Goal: Complete application form

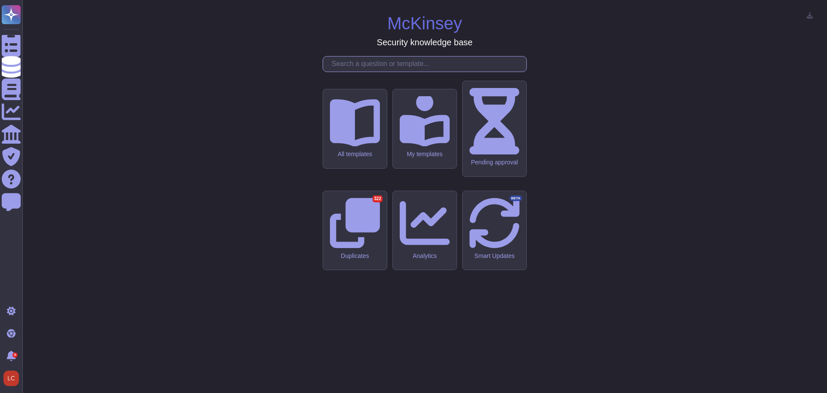
click at [374, 72] on input "text" at bounding box center [426, 63] width 199 height 15
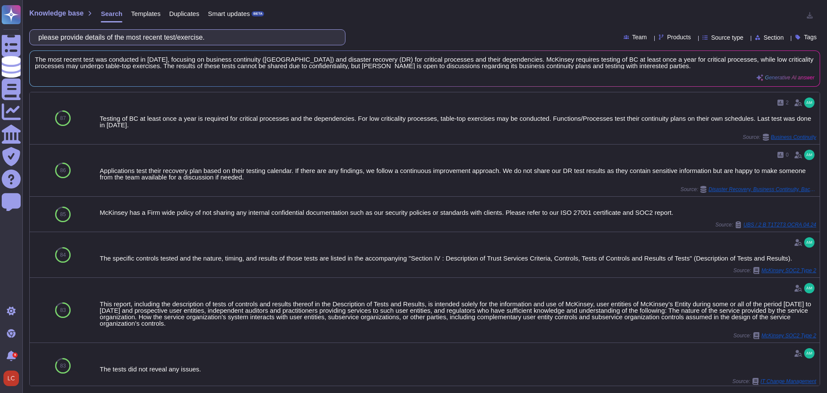
click at [174, 37] on input "please provide details of the most recent test/exercise." at bounding box center [185, 37] width 302 height 15
paste input "business continuity and disaster recovery plans"
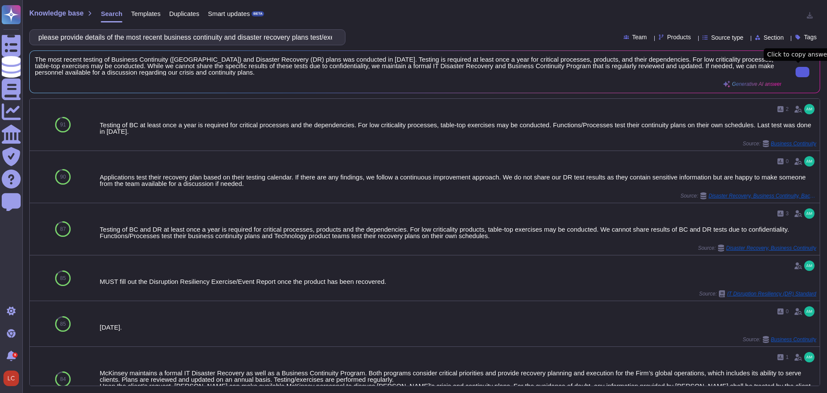
click at [220, 37] on input "please provide details of the most recent business continuity and disaster reco…" at bounding box center [185, 37] width 302 height 15
paste input "Do you have a communication plan in place for notifying stakeholders in the eve…"
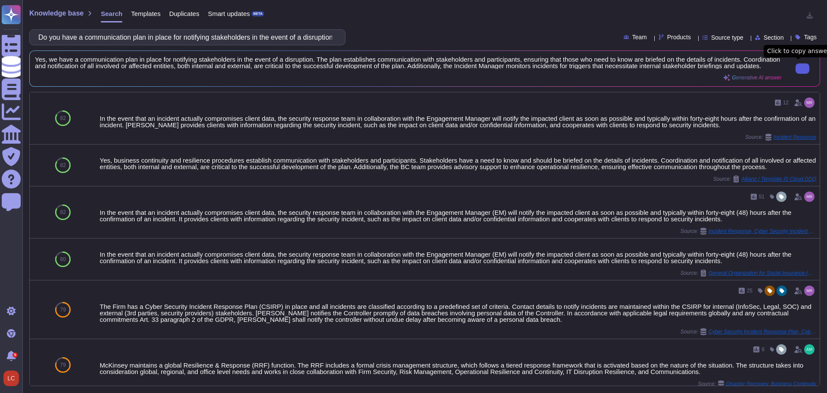
click at [803, 69] on icon at bounding box center [803, 69] width 0 height 0
click at [175, 38] on input "Do you have a communication plan in place for notifying stakeholders in the eve…" at bounding box center [185, 37] width 302 height 15
paste input "designated personnel or a team responsible for managing business continuity and…"
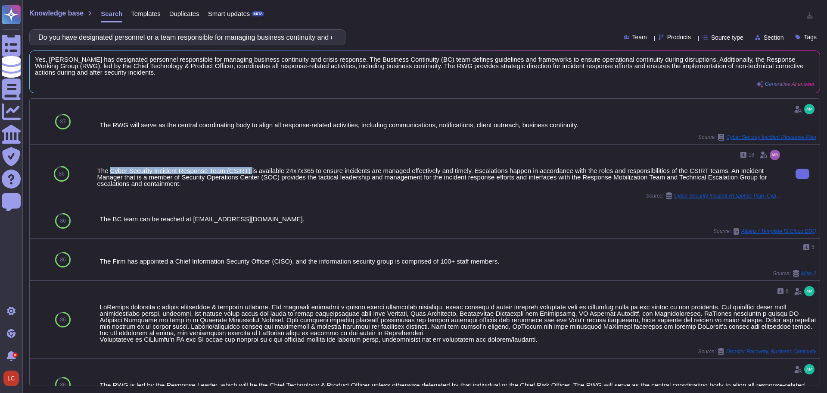
drag, startPoint x: 243, startPoint y: 170, endPoint x: 110, endPoint y: 168, distance: 132.7
click at [110, 168] on div "The Cyber Security Incident Response Team (CSIRT) is available 24x7x365 to ensu…" at bounding box center [439, 176] width 685 height 19
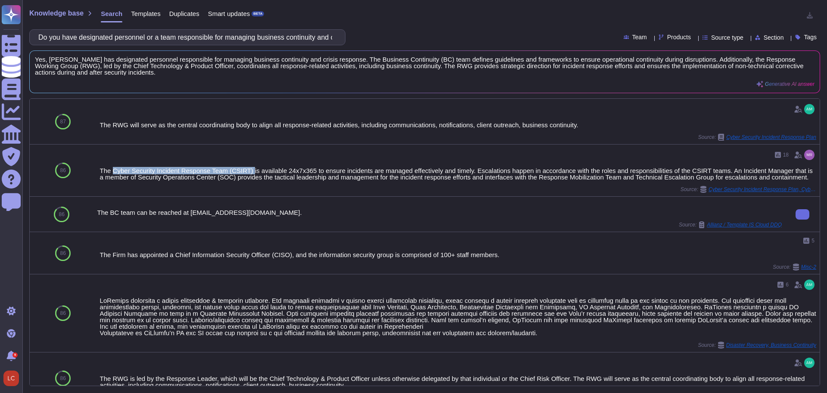
copy div "Cyber Security Incident Response Team (CSIRT)"
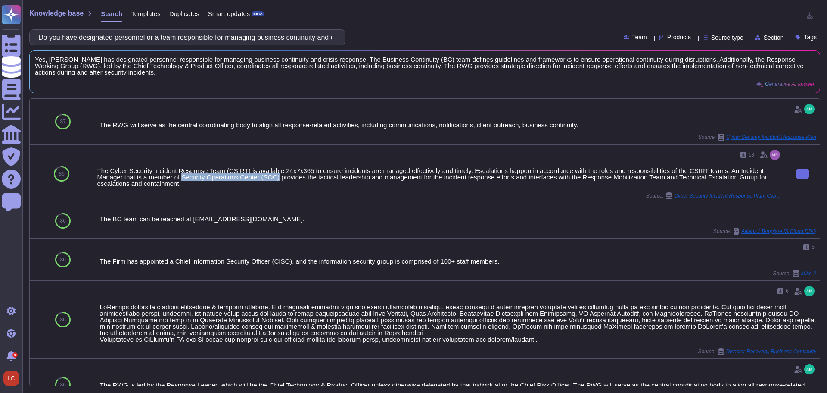
drag, startPoint x: 248, startPoint y: 177, endPoint x: 155, endPoint y: 177, distance: 93.5
click at [155, 177] on div "The Cyber Security Incident Response Team (CSIRT) is available 24x7x365 to ensu…" at bounding box center [439, 176] width 685 height 19
copy div "Security Operations Center (SOC)"
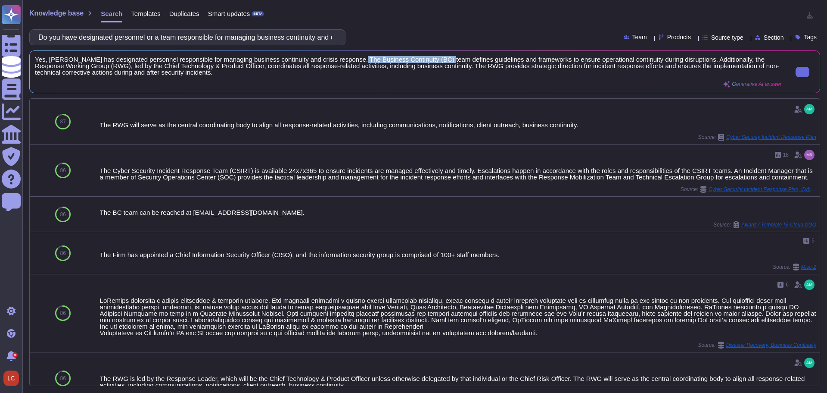
drag, startPoint x: 437, startPoint y: 58, endPoint x: 351, endPoint y: 58, distance: 86.2
click at [351, 58] on span "Yes, [PERSON_NAME] has designated personnel responsible for managing business c…" at bounding box center [408, 65] width 747 height 19
copy span "Business Continuity ([GEOGRAPHIC_DATA]) team"
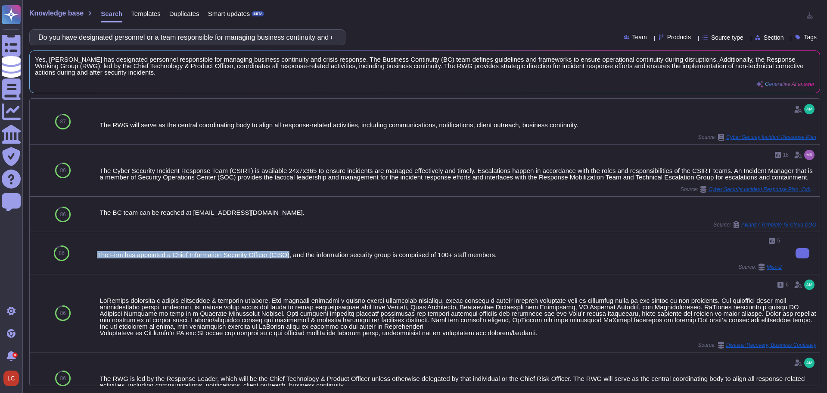
drag, startPoint x: 286, startPoint y: 254, endPoint x: 98, endPoint y: 254, distance: 187.9
click at [98, 254] on div "The Firm has appointed a Chief Information Security Officer (CISO), and the inf…" at bounding box center [439, 254] width 685 height 6
copy div "The Firm has appointed a Chief Information Security Officer (CISO)"
click at [135, 41] on input "Do you have designated personnel or a team responsible for managing business co…" at bounding box center [185, 37] width 302 height 15
paste input "alternative sites or backup locations to continue operations in case of a disru…"
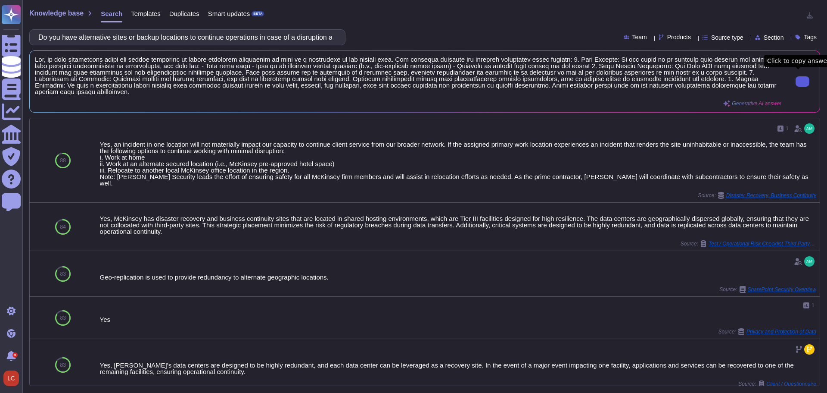
click at [273, 41] on input "Do you have alternative sites or backup locations to continue operations in cas…" at bounding box center [185, 37] width 302 height 15
paste input "Have you taken steps to protect critical infrastructure and assets from potenti…"
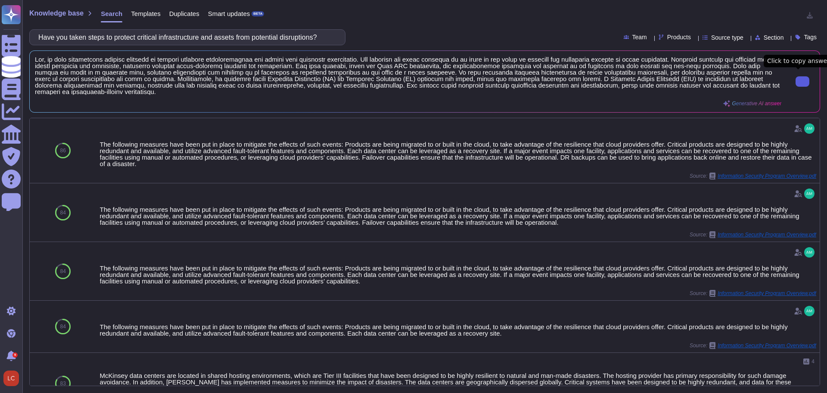
type input "Have you taken steps to protect critical infrastructure and assets from potenti…"
click at [803, 81] on icon at bounding box center [803, 81] width 0 height 0
